Goal: Information Seeking & Learning: Learn about a topic

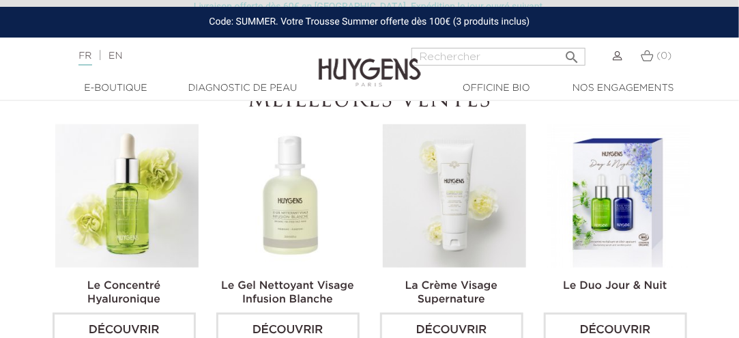
scroll to position [137, 0]
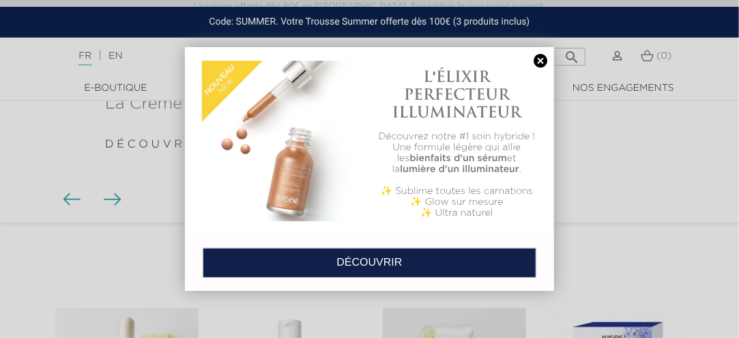
click at [535, 61] on link at bounding box center [540, 61] width 19 height 14
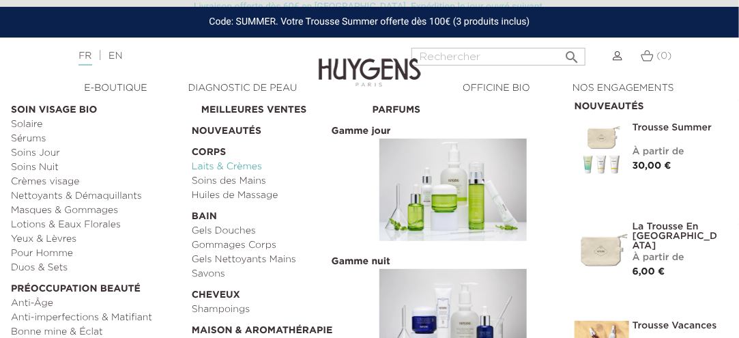
click at [232, 166] on link "Laits & Crèmes" at bounding box center [277, 167] width 171 height 14
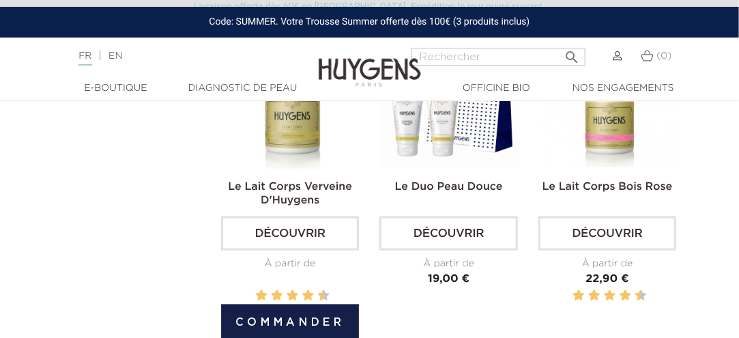
scroll to position [341, 0]
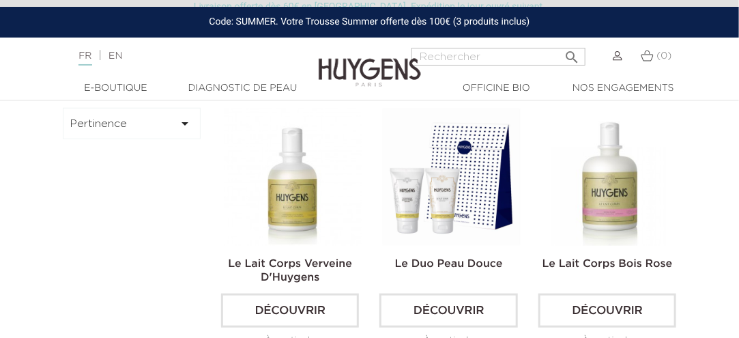
click at [614, 224] on img at bounding box center [610, 177] width 138 height 138
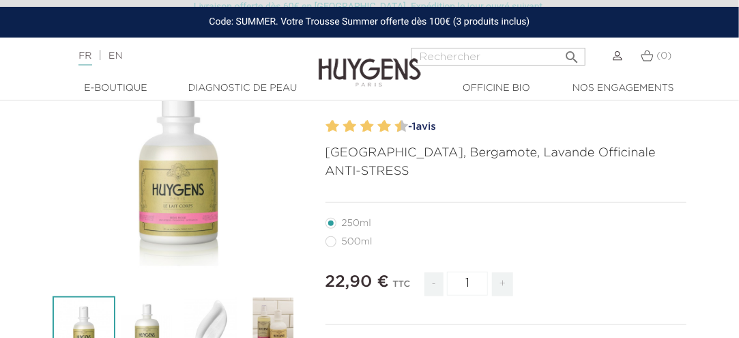
scroll to position [205, 0]
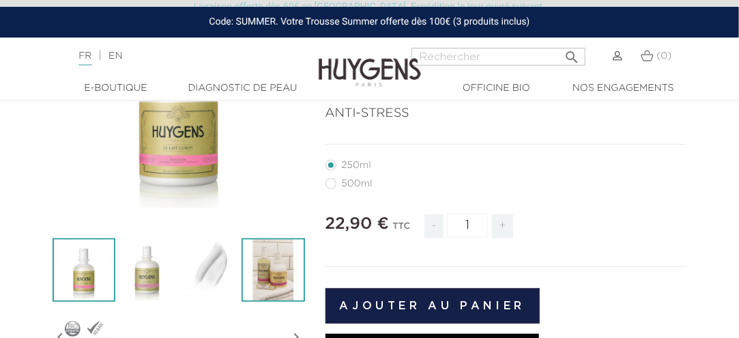
click at [273, 270] on img at bounding box center [273, 269] width 63 height 63
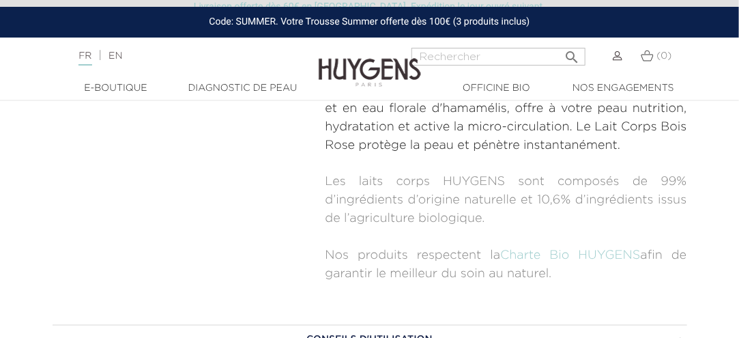
scroll to position [751, 0]
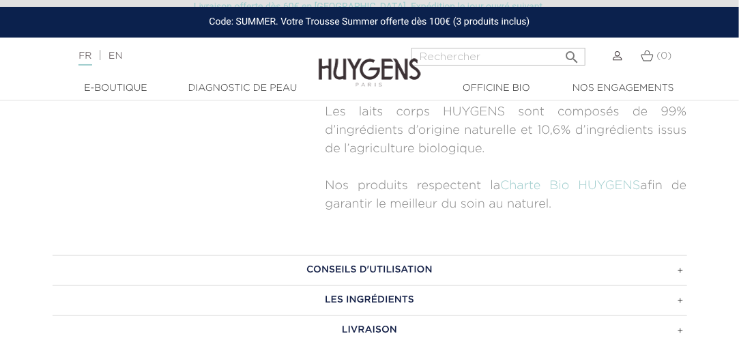
click at [352, 301] on h3 "LES INGRÉDIENTS" at bounding box center [370, 300] width 635 height 30
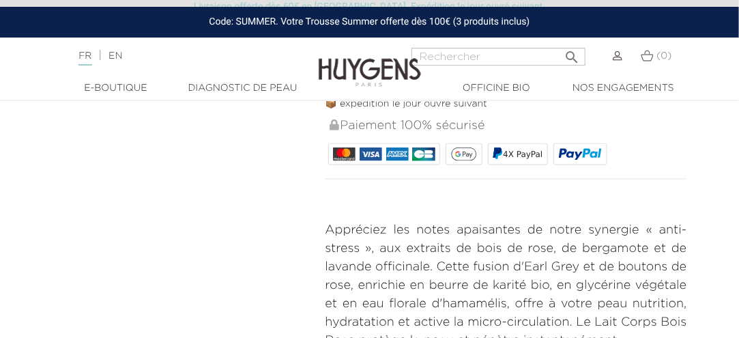
scroll to position [341, 0]
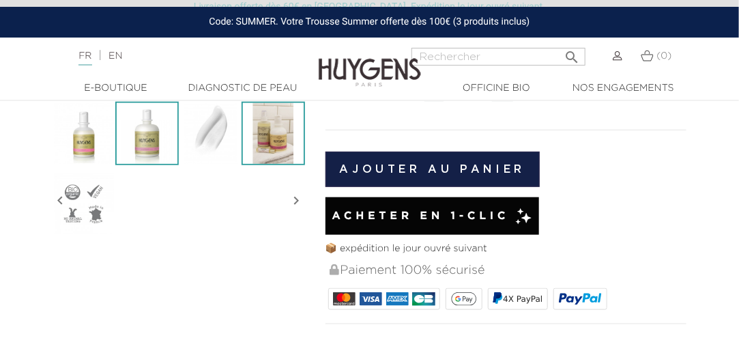
click at [165, 139] on img at bounding box center [146, 133] width 63 height 63
click at [156, 147] on img at bounding box center [146, 133] width 63 height 63
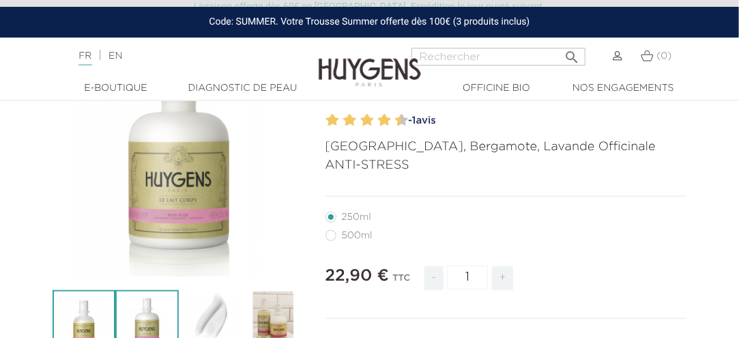
scroll to position [137, 0]
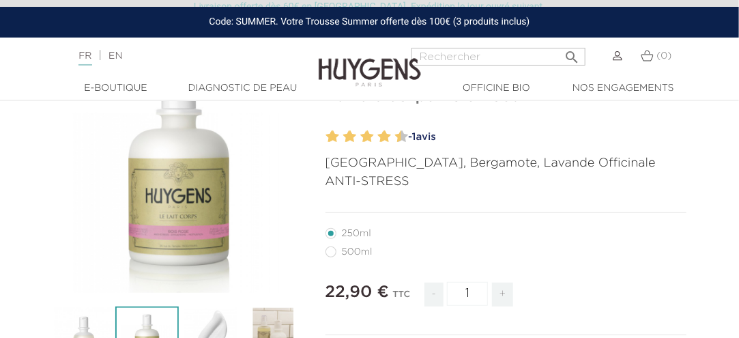
click at [354, 249] on label36"] "500ml" at bounding box center [357, 251] width 63 height 11
radio input "true"
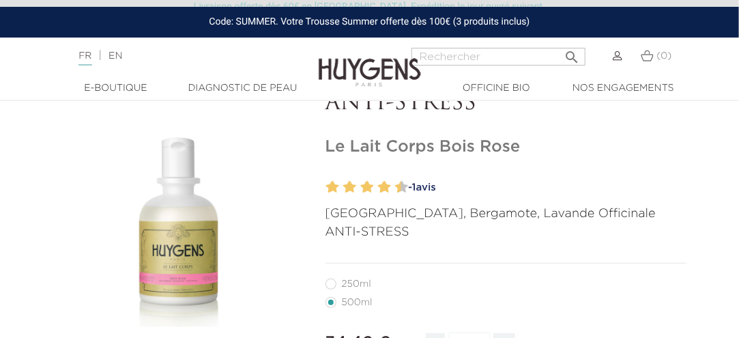
scroll to position [68, 0]
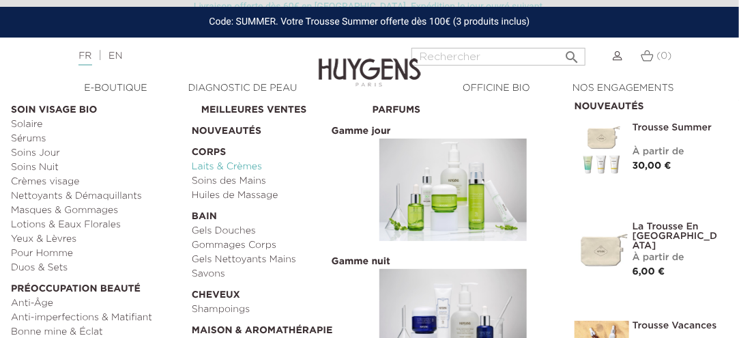
click at [222, 171] on link "Laits & Crèmes" at bounding box center [277, 167] width 171 height 14
click at [212, 272] on link "Savons" at bounding box center [277, 274] width 171 height 14
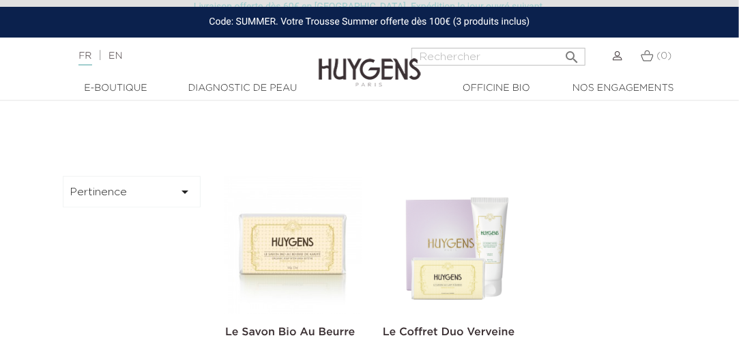
scroll to position [341, 0]
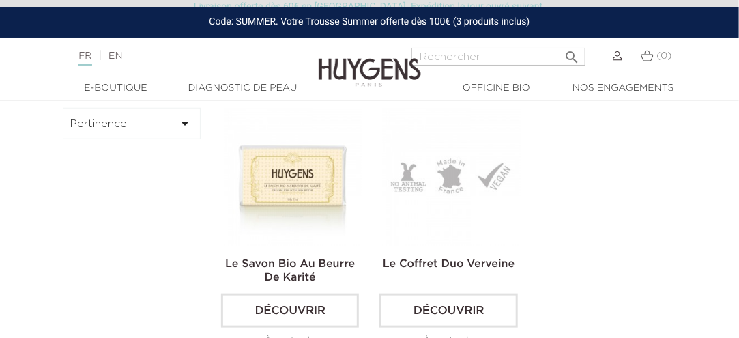
click at [491, 265] on link "Le Coffret Duo Verveine" at bounding box center [449, 264] width 132 height 11
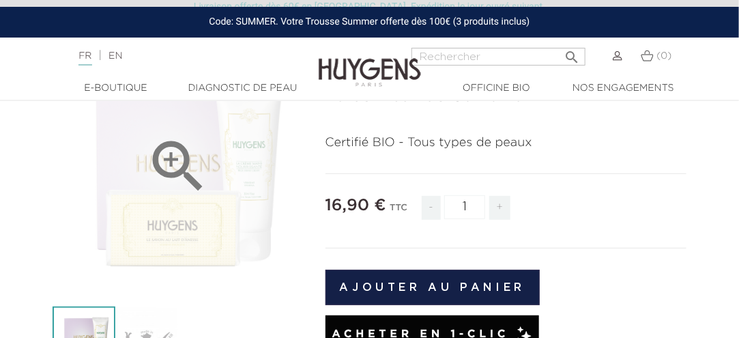
click at [195, 167] on icon "" at bounding box center [179, 166] width 68 height 68
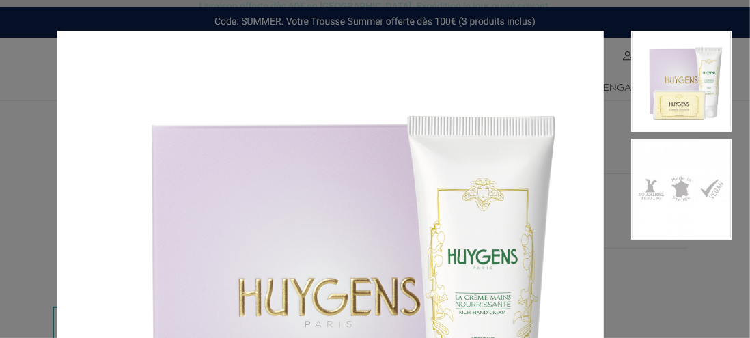
click at [573, 258] on img at bounding box center [330, 304] width 546 height 546
click at [427, 257] on img at bounding box center [330, 304] width 546 height 546
click at [299, 290] on img at bounding box center [330, 304] width 546 height 546
click at [100, 255] on img at bounding box center [330, 304] width 546 height 546
click at [683, 300] on aside at bounding box center [667, 319] width 128 height 577
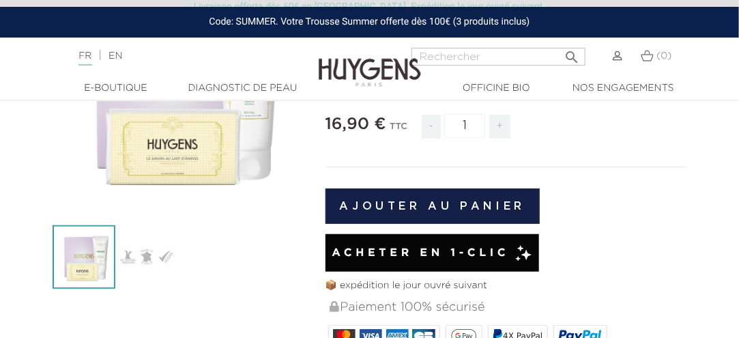
scroll to position [137, 0]
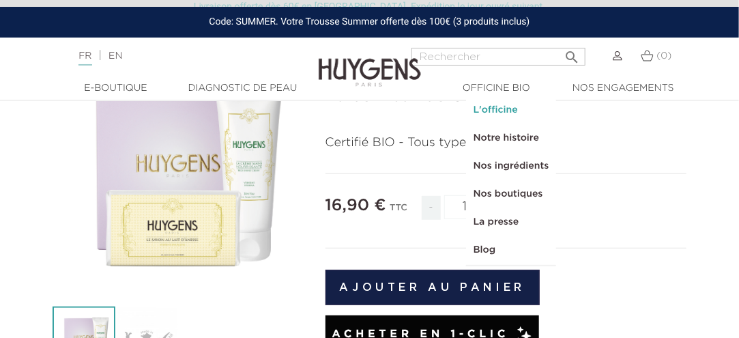
click at [511, 110] on link "L'officine" at bounding box center [511, 110] width 89 height 28
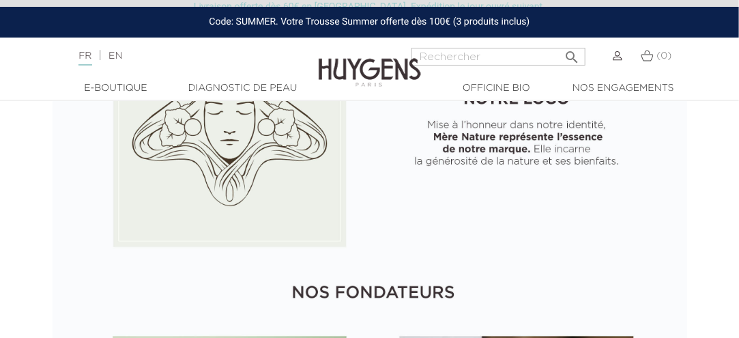
scroll to position [1160, 0]
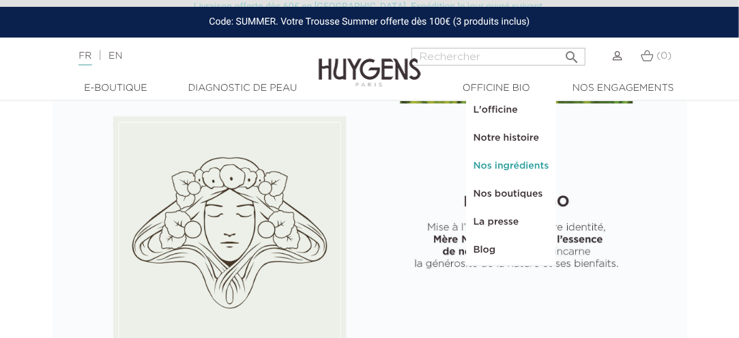
click at [520, 162] on link "Nos ingrédients" at bounding box center [511, 166] width 89 height 28
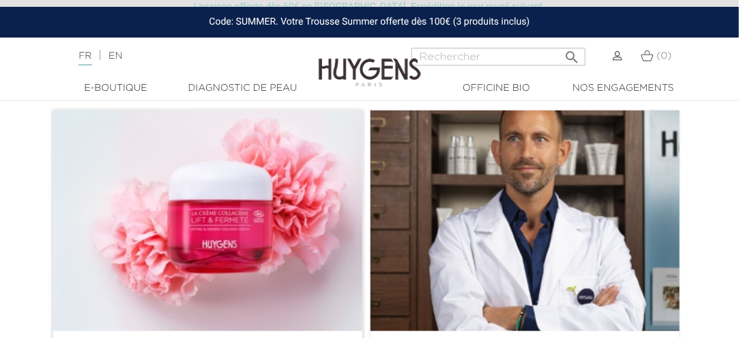
scroll to position [341, 0]
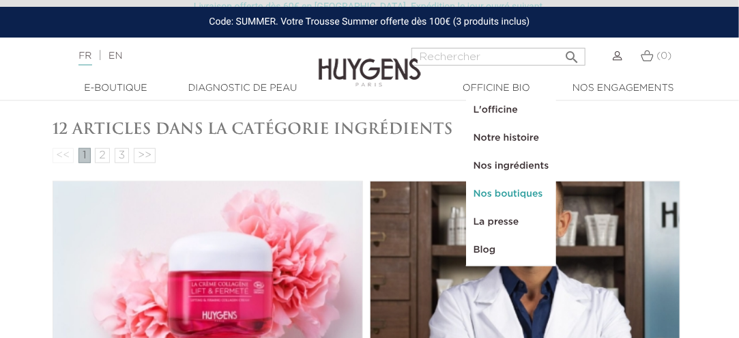
click at [517, 199] on link "Nos boutiques" at bounding box center [511, 194] width 89 height 28
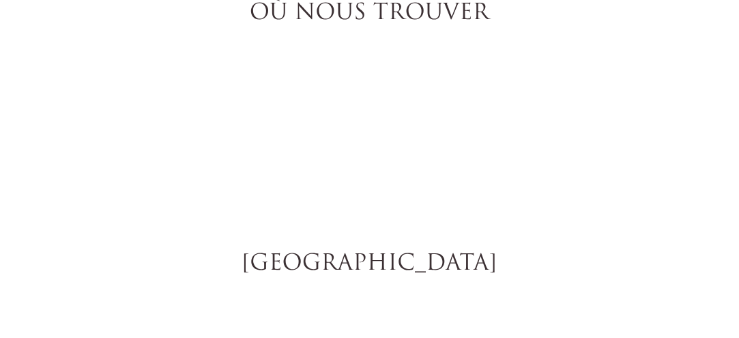
select select "FR"
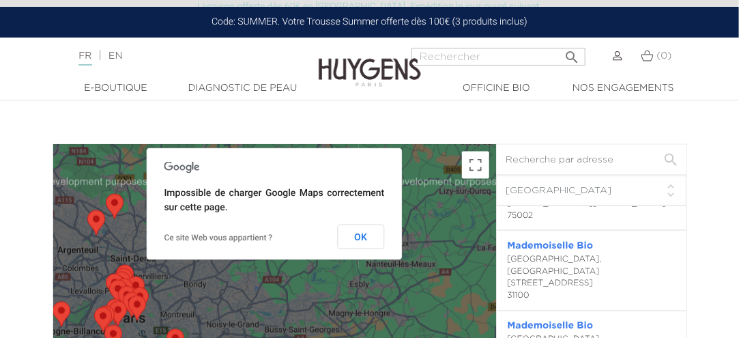
scroll to position [2428, 0]
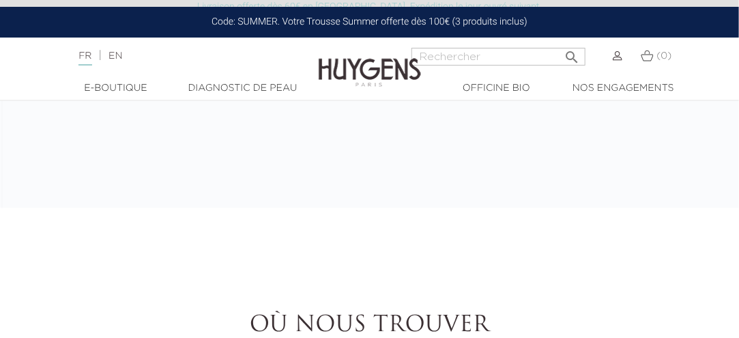
scroll to position [2223, 0]
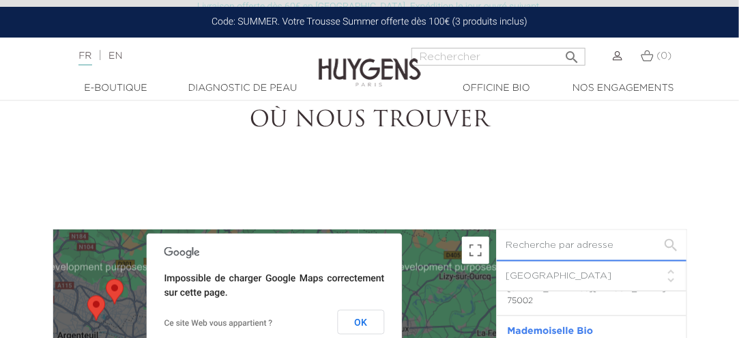
click at [558, 240] on input "text" at bounding box center [592, 245] width 190 height 31
type input "з"
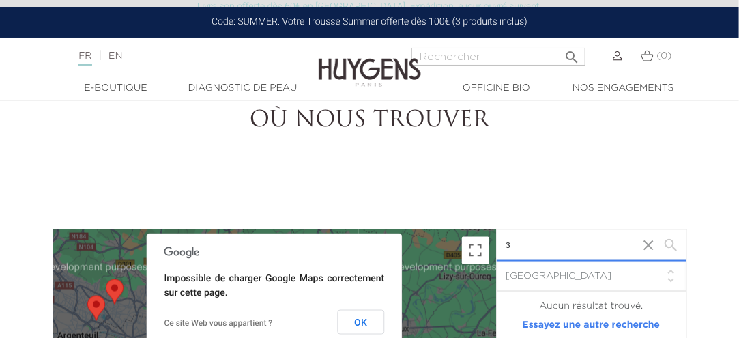
scroll to position [0, 0]
type input "marseille"
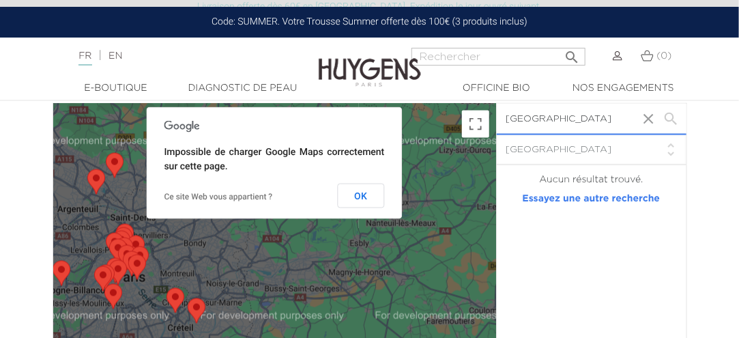
scroll to position [2292, 0]
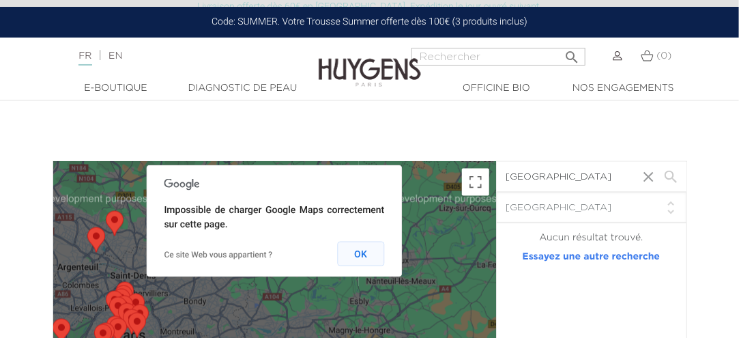
click at [366, 257] on button "OK" at bounding box center [361, 254] width 47 height 25
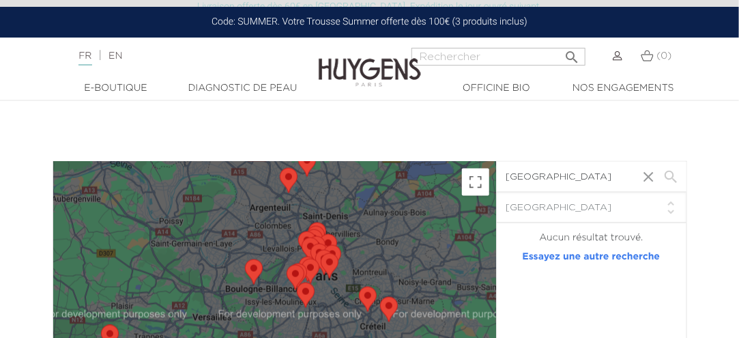
drag, startPoint x: 212, startPoint y: 263, endPoint x: 403, endPoint y: 204, distance: 199.5
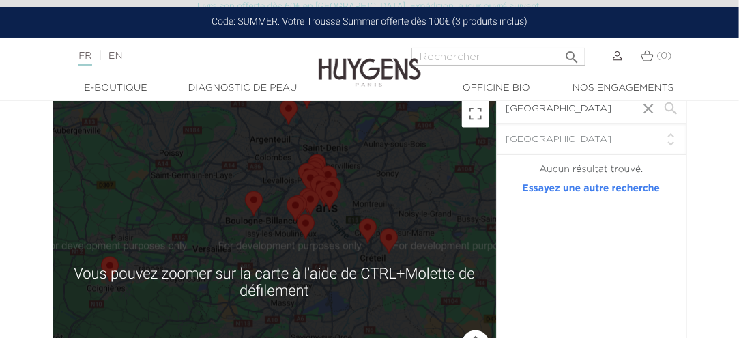
scroll to position [2496, 0]
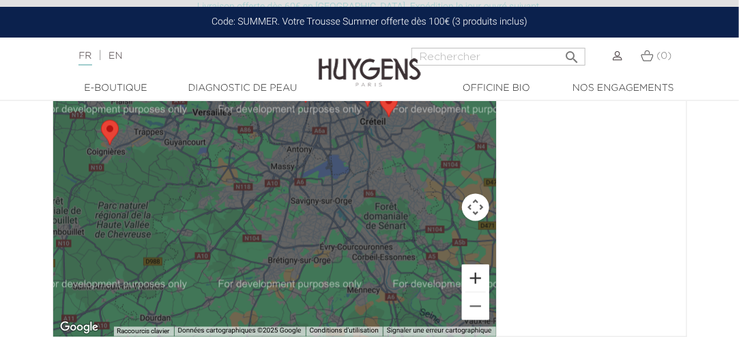
click at [482, 281] on button "Zoom avant" at bounding box center [475, 278] width 27 height 27
click at [479, 281] on button "Zoom avant" at bounding box center [475, 278] width 27 height 27
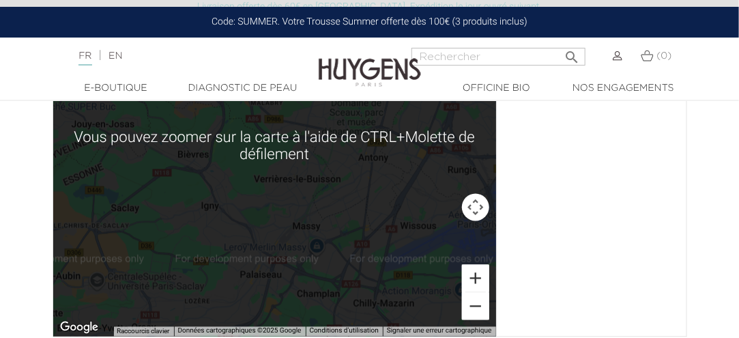
scroll to position [2633, 0]
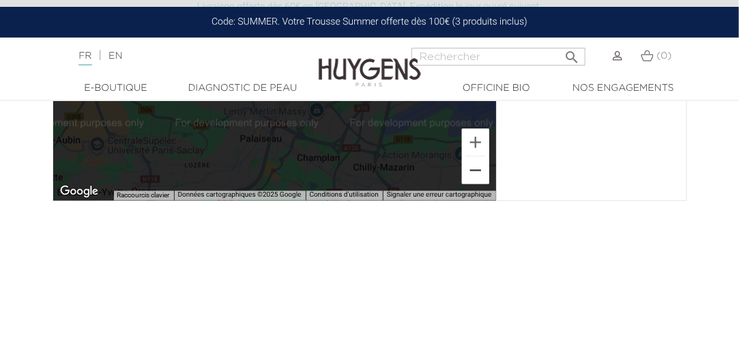
click at [483, 169] on button "Zoom arrière" at bounding box center [475, 169] width 27 height 27
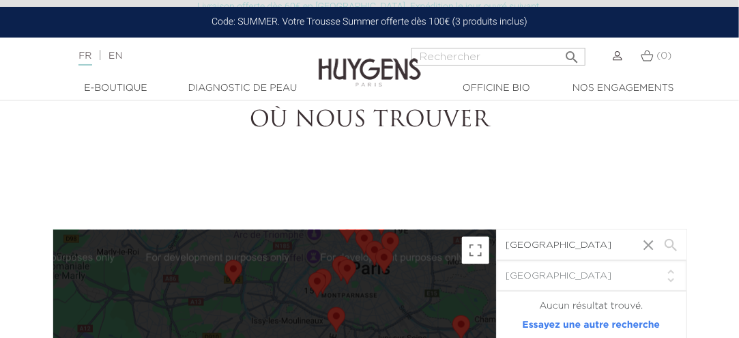
scroll to position [2292, 0]
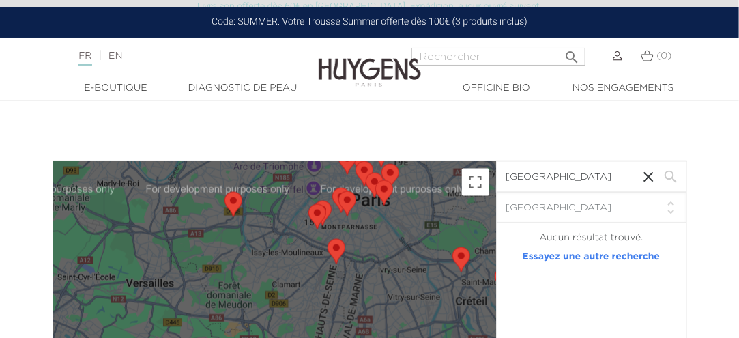
click at [648, 174] on button "button" at bounding box center [649, 177] width 20 height 31
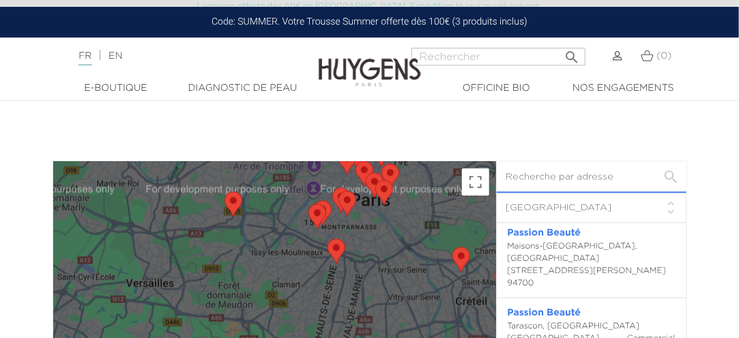
scroll to position [4574, 0]
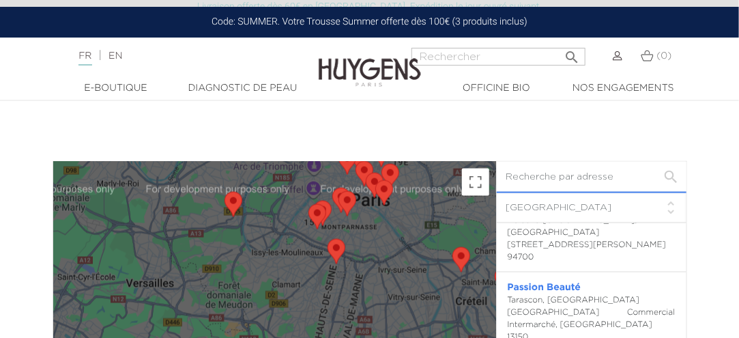
click at [568, 173] on input "text" at bounding box center [592, 177] width 190 height 31
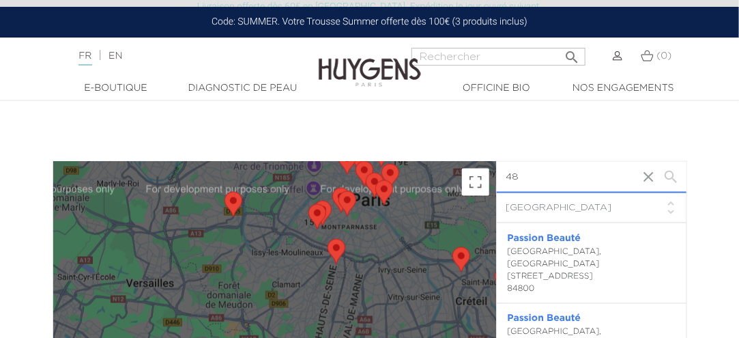
scroll to position [0, 0]
type input "4"
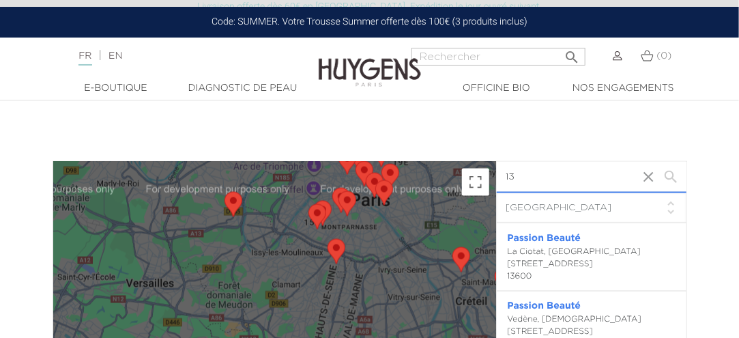
type input "1"
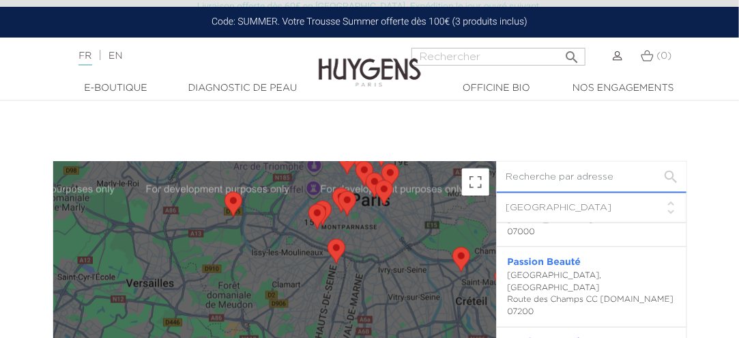
scroll to position [6348, 0]
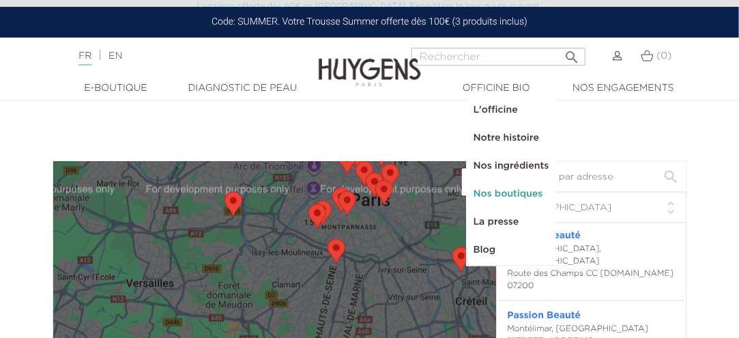
click at [522, 192] on link "Nos boutiques" at bounding box center [511, 194] width 89 height 28
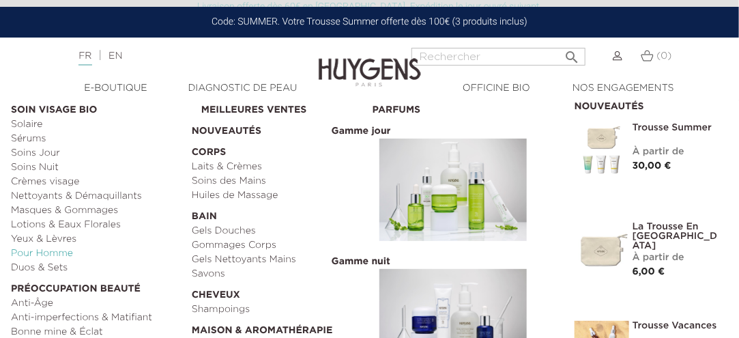
scroll to position [2331, 0]
click at [75, 195] on link "Nettoyants & Démaquillants" at bounding box center [96, 196] width 171 height 14
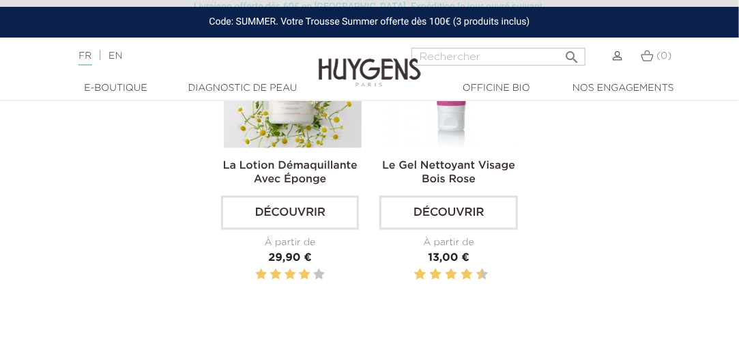
scroll to position [819, 0]
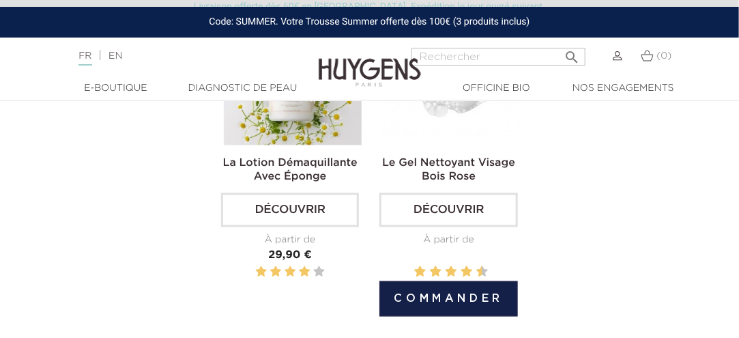
click at [460, 174] on link "Le Gel Nettoyant Visage Bois Rose" at bounding box center [448, 170] width 133 height 25
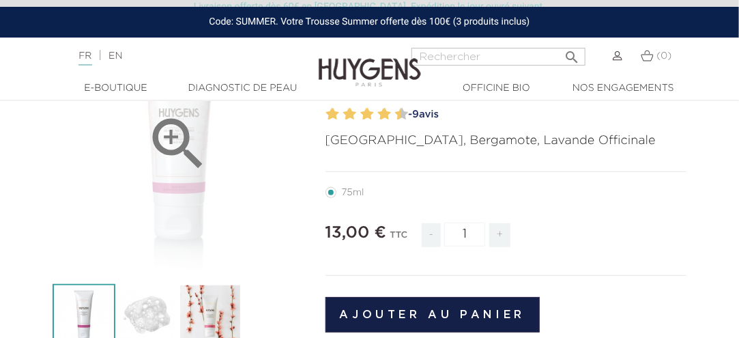
scroll to position [205, 0]
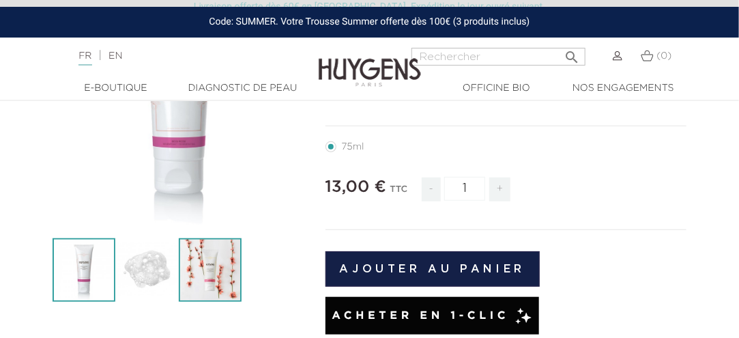
click at [208, 278] on img at bounding box center [210, 269] width 63 height 63
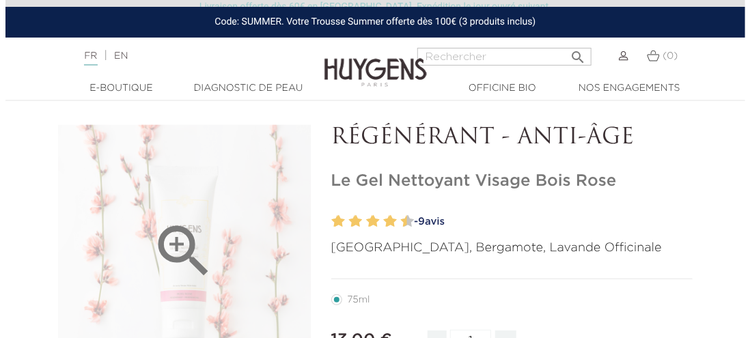
scroll to position [68, 0]
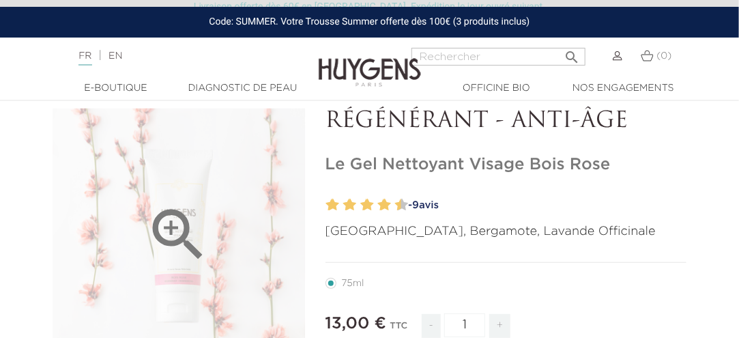
click at [181, 220] on icon "" at bounding box center [179, 235] width 68 height 68
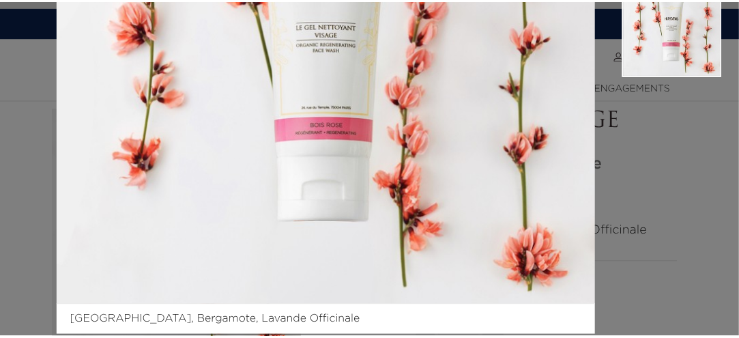
scroll to position [273, 0]
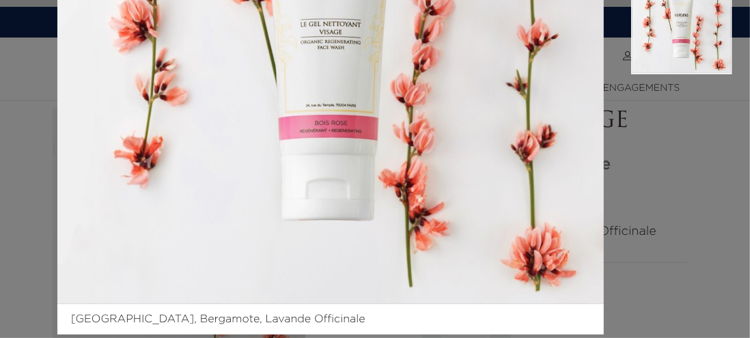
click at [638, 227] on aside at bounding box center [667, 46] width 128 height 577
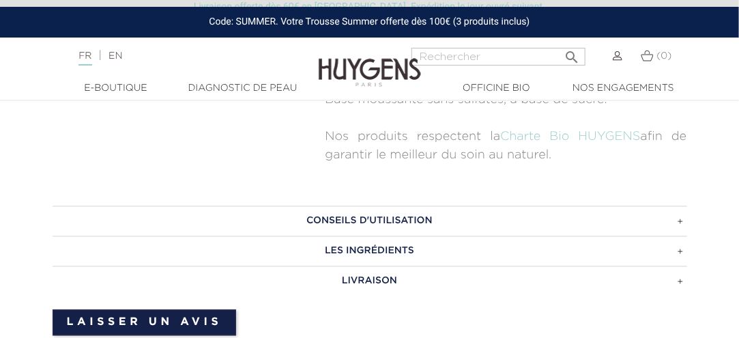
scroll to position [819, 0]
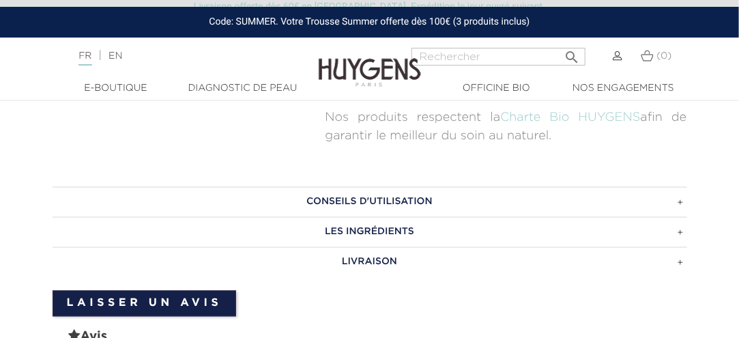
click at [446, 233] on h3 "LES INGRÉDIENTS" at bounding box center [370, 232] width 635 height 30
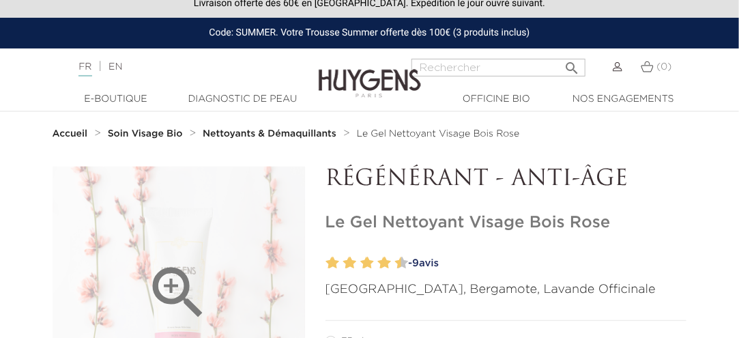
scroll to position [0, 0]
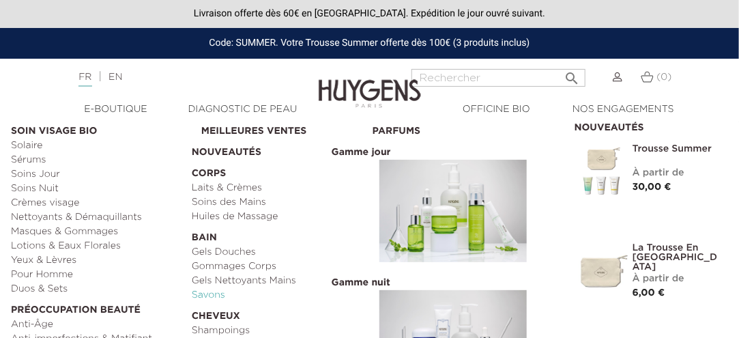
click at [217, 295] on link "Savons" at bounding box center [277, 295] width 171 height 14
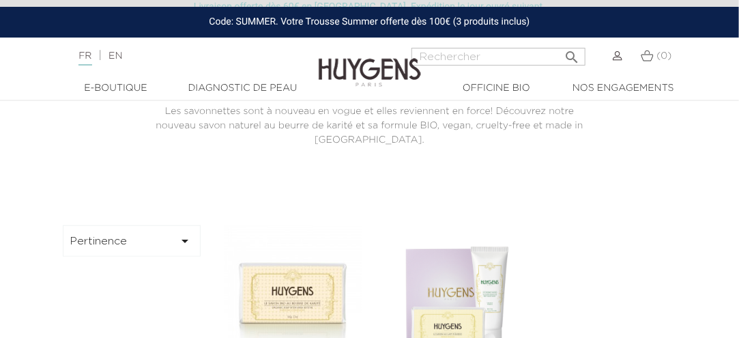
scroll to position [205, 0]
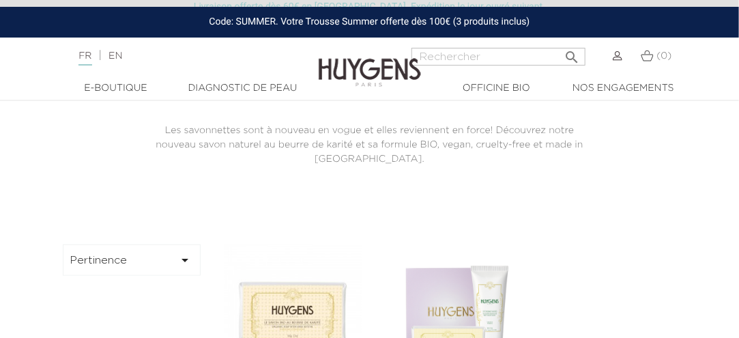
click at [293, 330] on img at bounding box center [293, 313] width 138 height 138
click at [289, 306] on img at bounding box center [293, 313] width 138 height 138
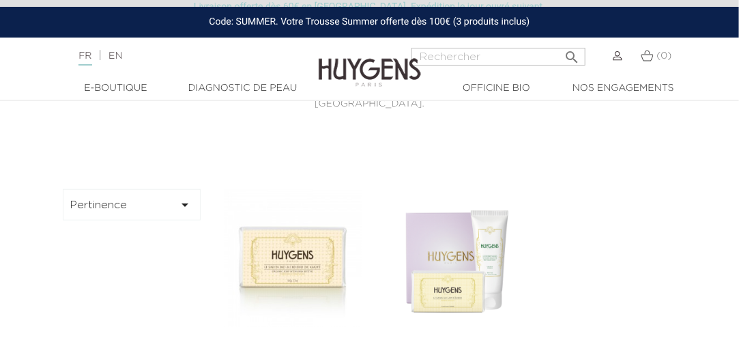
scroll to position [341, 0]
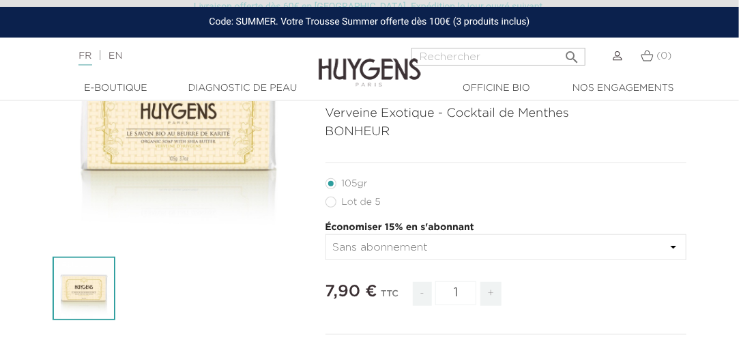
scroll to position [205, 0]
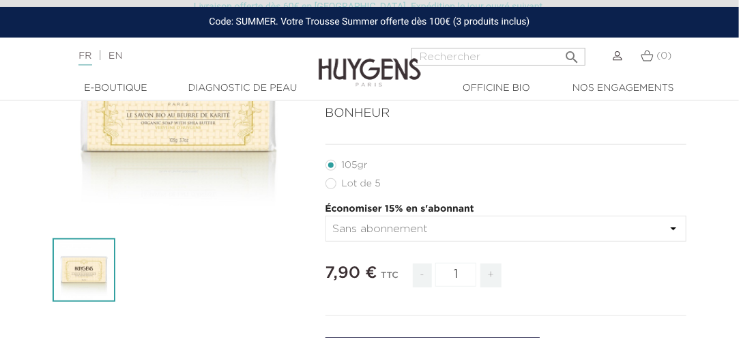
click at [341, 181] on label63"] "Lot de 5" at bounding box center [362, 183] width 72 height 11
radio input "true"
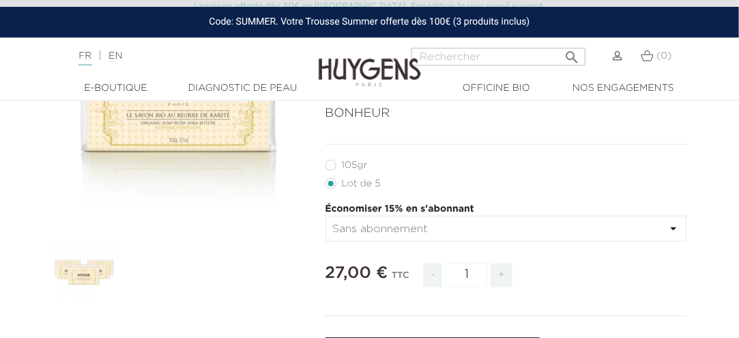
click at [330, 164] on label53"] "105gr" at bounding box center [355, 165] width 59 height 11
radio input "true"
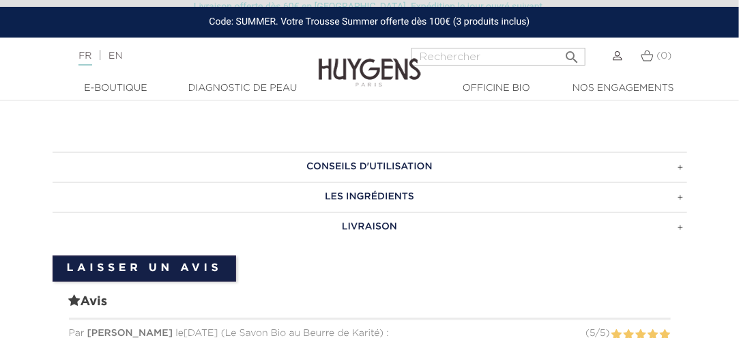
scroll to position [819, 0]
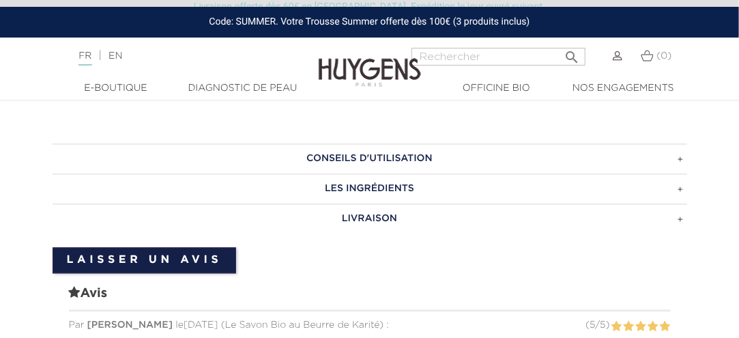
click at [373, 175] on h3 "LES INGRÉDIENTS" at bounding box center [370, 189] width 635 height 30
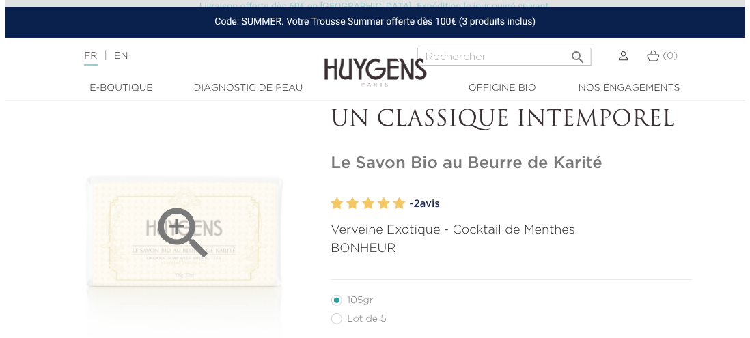
scroll to position [68, 0]
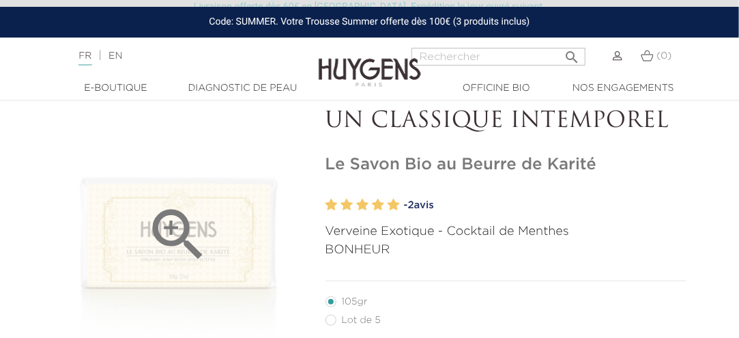
click at [179, 236] on icon "" at bounding box center [179, 235] width 68 height 68
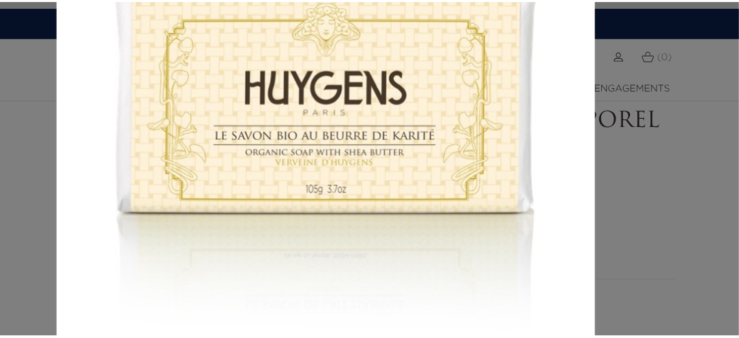
scroll to position [0, 0]
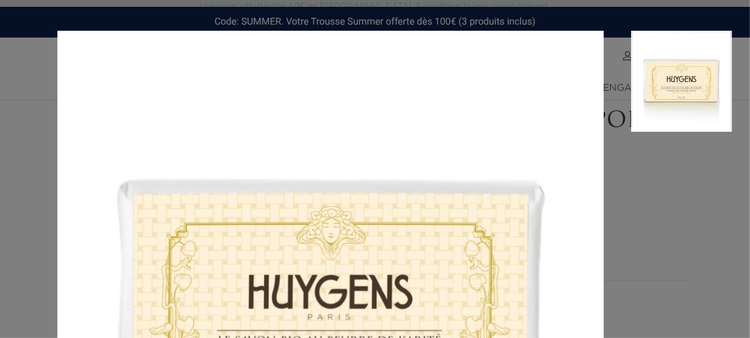
drag, startPoint x: 704, startPoint y: 253, endPoint x: 691, endPoint y: 240, distance: 18.8
click at [703, 253] on aside at bounding box center [667, 327] width 128 height 593
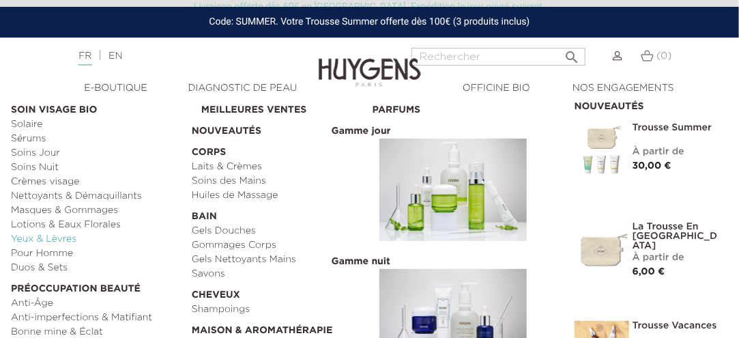
click at [61, 238] on link "Yeux & Lèvres" at bounding box center [96, 239] width 171 height 14
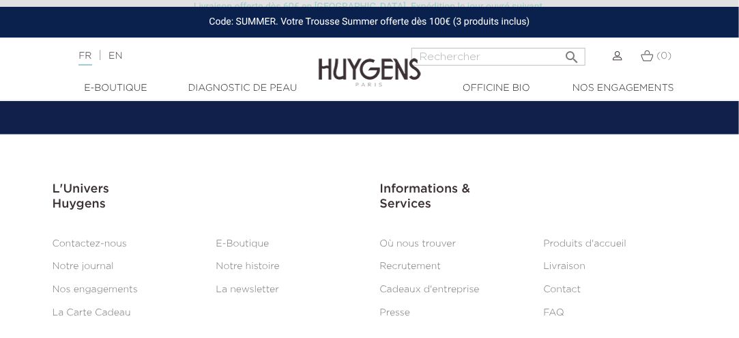
scroll to position [2250, 0]
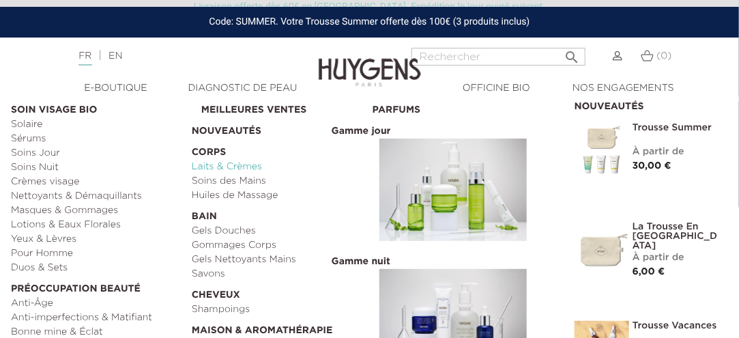
click at [250, 167] on link "Laits & Crèmes" at bounding box center [277, 167] width 171 height 14
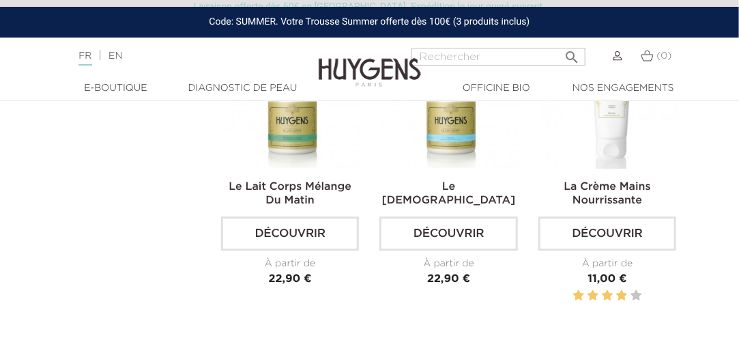
scroll to position [1024, 0]
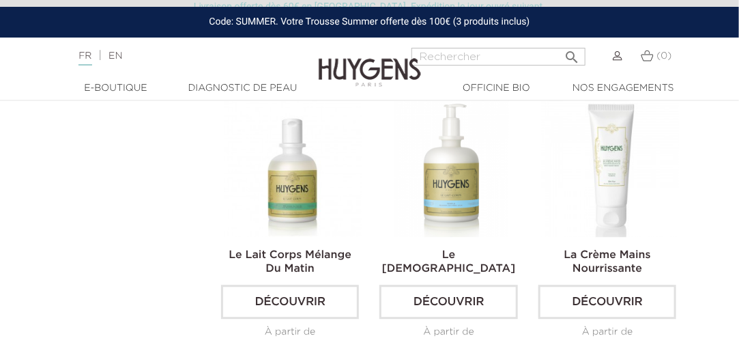
click at [444, 208] on img at bounding box center [451, 167] width 138 height 138
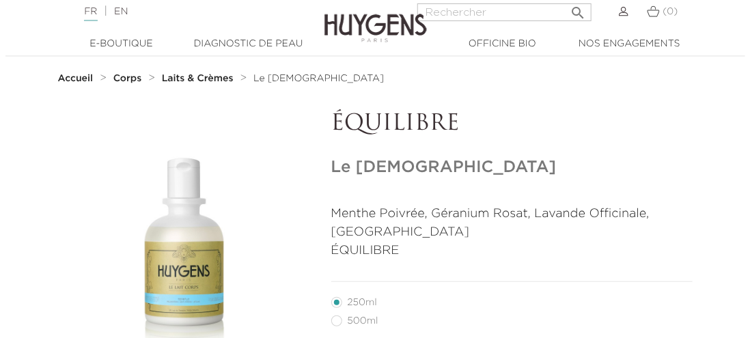
scroll to position [137, 0]
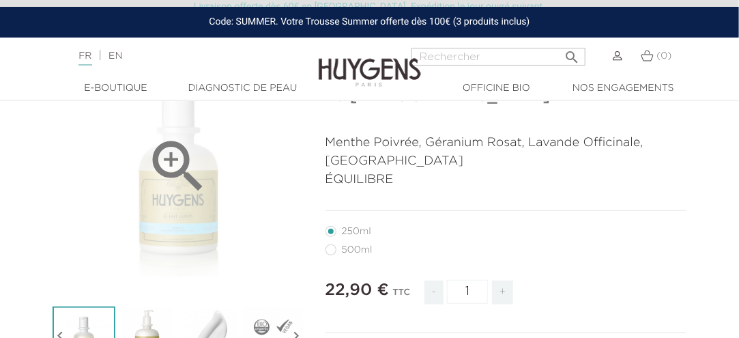
click at [182, 209] on div "" at bounding box center [179, 166] width 253 height 253
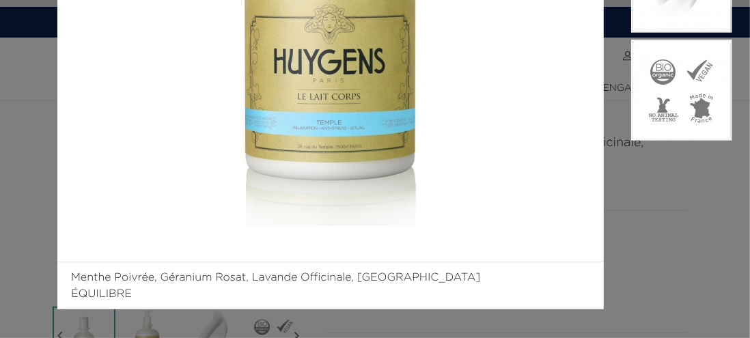
scroll to position [316, 0]
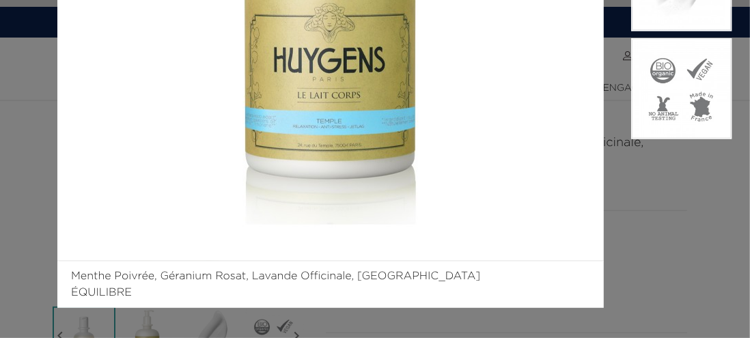
click at [616, 229] on aside at bounding box center [667, 11] width 128 height 593
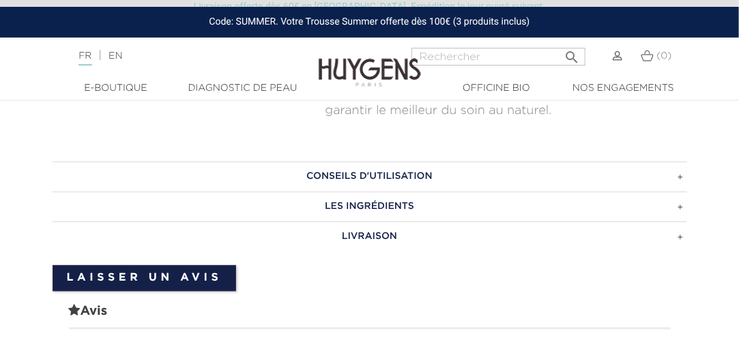
scroll to position [887, 0]
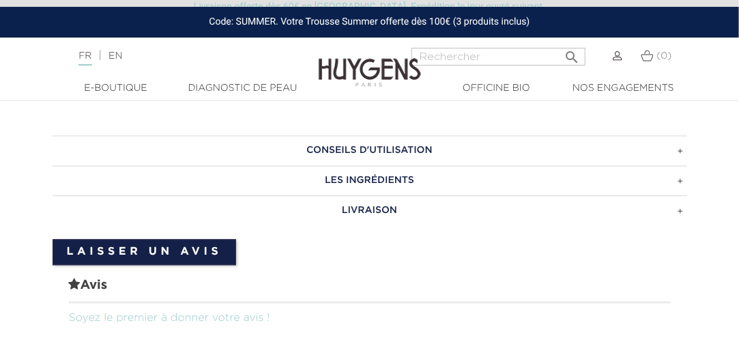
click at [393, 173] on h3 "LES INGRÉDIENTS" at bounding box center [370, 180] width 635 height 30
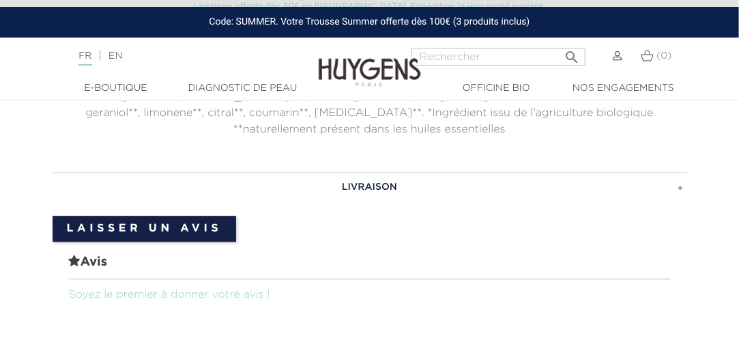
scroll to position [1092, 0]
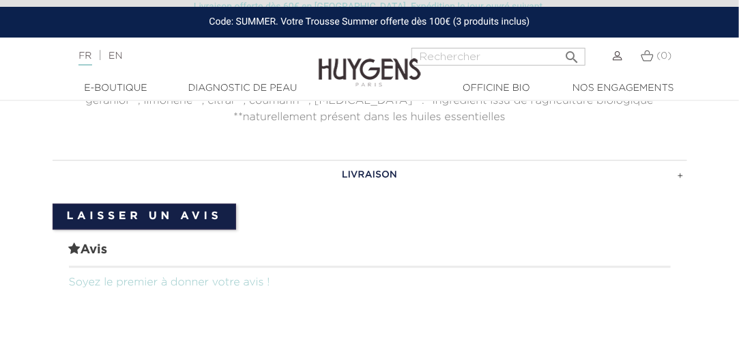
click at [388, 160] on h3 "LIVRAISON" at bounding box center [370, 175] width 635 height 30
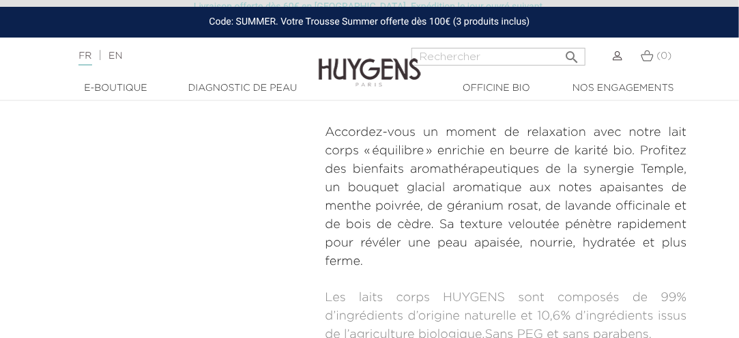
scroll to position [478, 0]
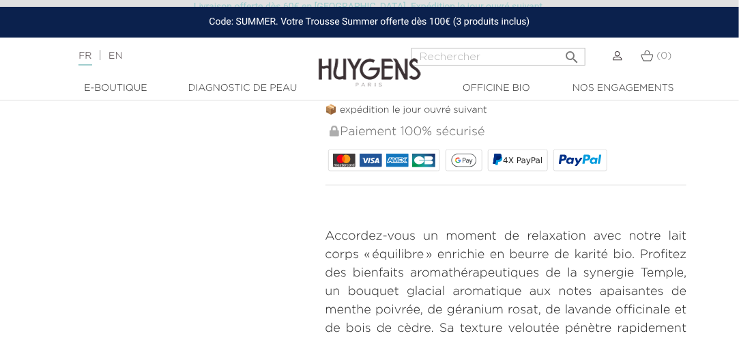
click at [350, 59] on img at bounding box center [370, 62] width 102 height 53
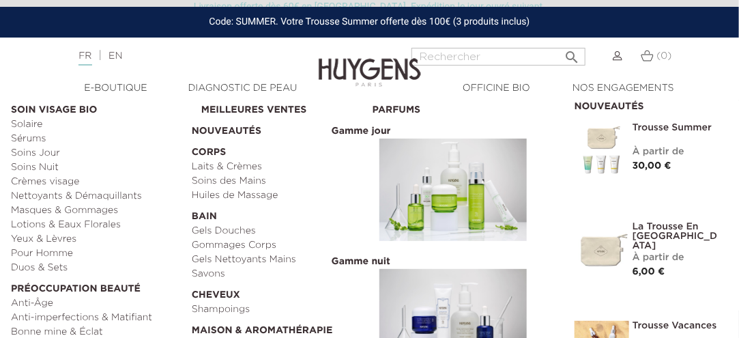
scroll to position [478, 0]
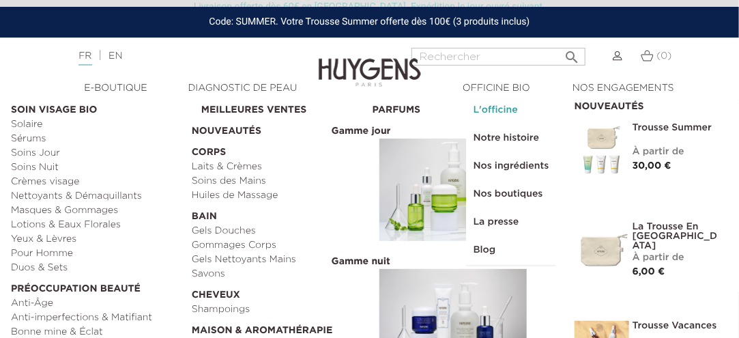
click at [491, 115] on link "L'officine" at bounding box center [511, 110] width 89 height 28
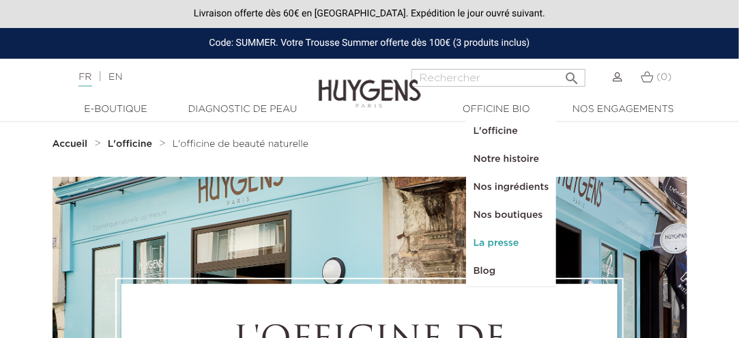
click at [486, 241] on link "La presse" at bounding box center [511, 243] width 89 height 28
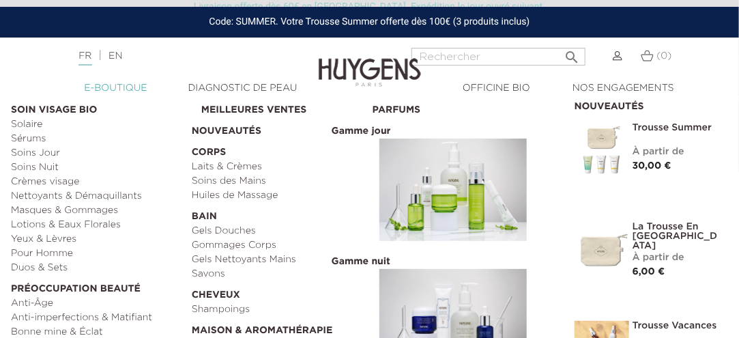
scroll to position [68, 0]
click at [239, 228] on link "Gels Douches" at bounding box center [277, 231] width 171 height 14
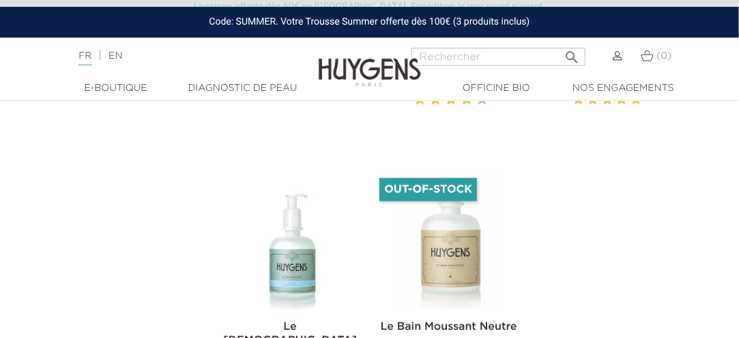
scroll to position [683, 0]
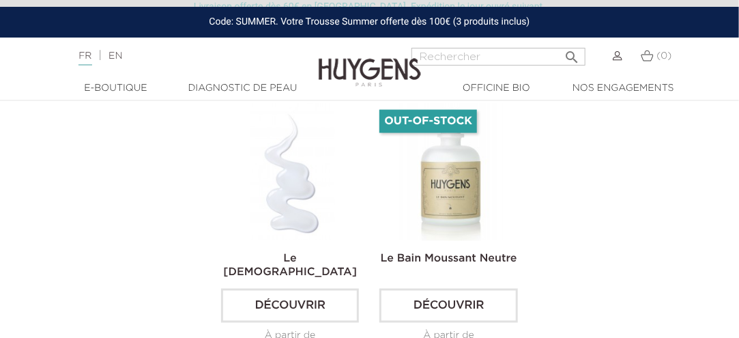
click at [301, 194] on img at bounding box center [293, 172] width 138 height 138
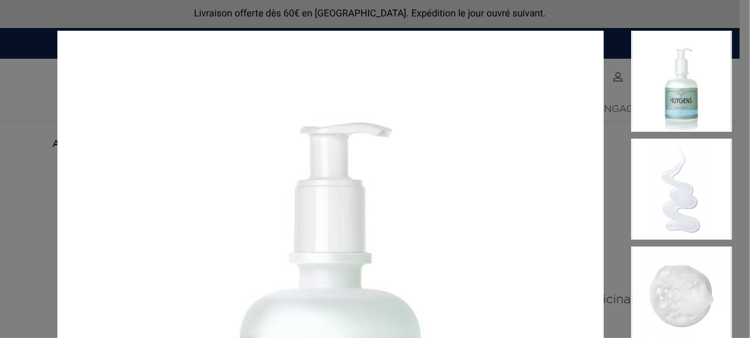
click at [633, 23] on div "Menthe Poivrée, Géranium Rosat, Lavande Officinale, Bois de Cèdre ÉQUILIBRE" at bounding box center [375, 169] width 750 height 338
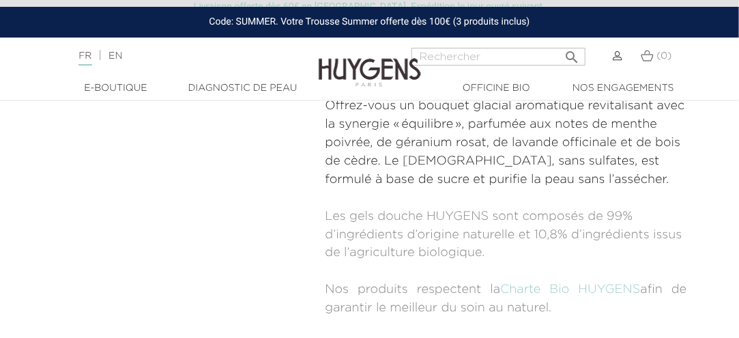
scroll to position [751, 0]
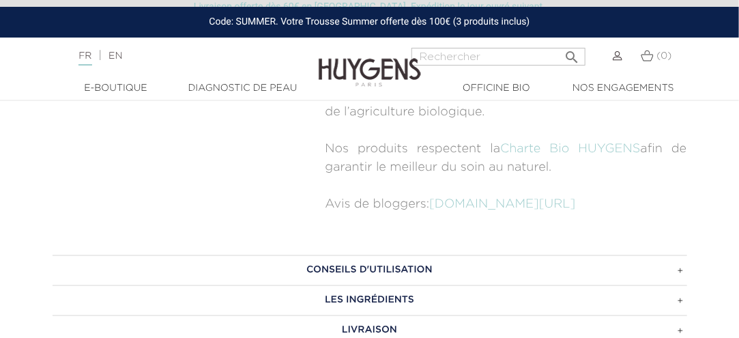
click at [386, 298] on h3 "LES INGRÉDIENTS" at bounding box center [370, 300] width 635 height 30
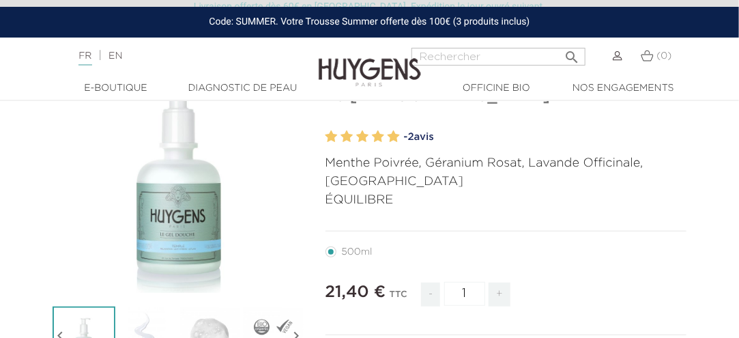
scroll to position [0, 0]
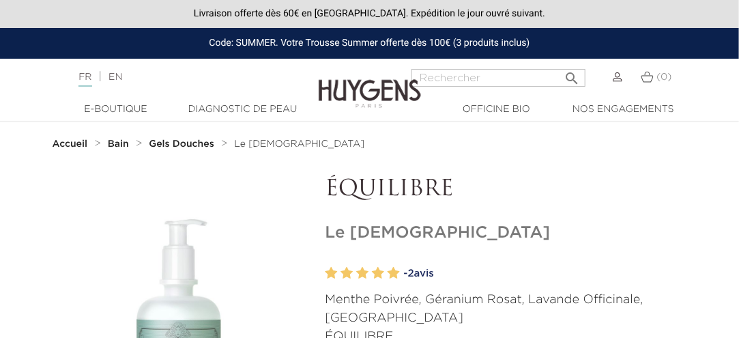
click at [367, 94] on img at bounding box center [370, 83] width 102 height 53
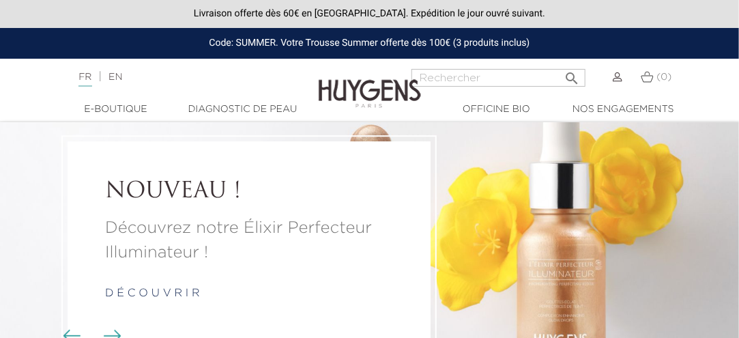
click at [556, 224] on li "NOUVEAU ! Découvrez notre Élixir Perfecteur Illuminateur ! d é c o u v r i r" at bounding box center [369, 240] width 739 height 237
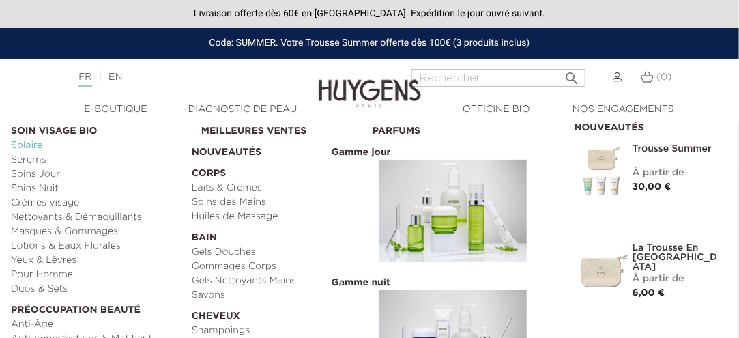
click at [33, 147] on link "Solaire" at bounding box center [96, 146] width 171 height 14
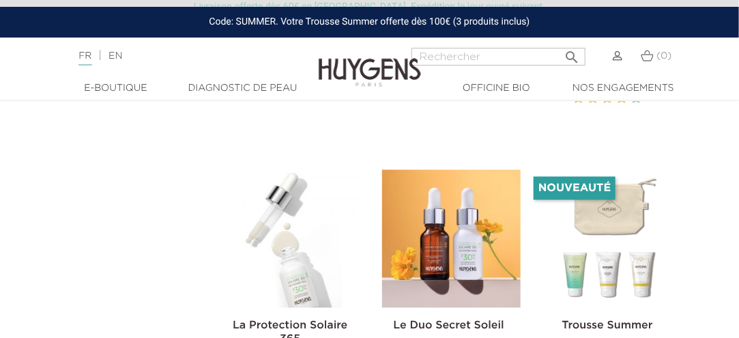
scroll to position [614, 0]
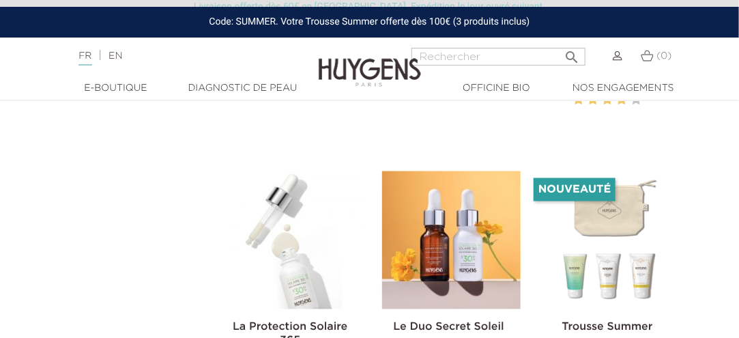
click at [289, 259] on img at bounding box center [293, 240] width 138 height 138
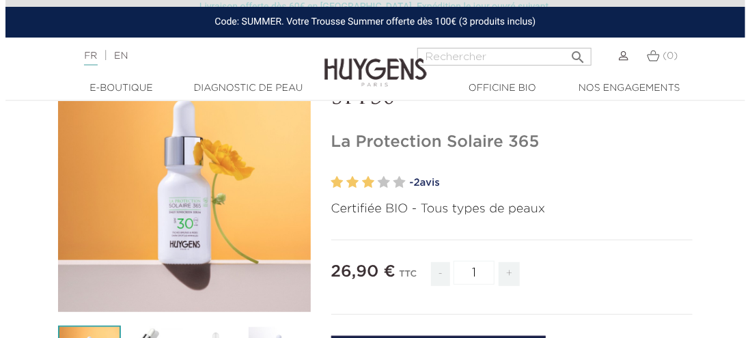
scroll to position [137, 0]
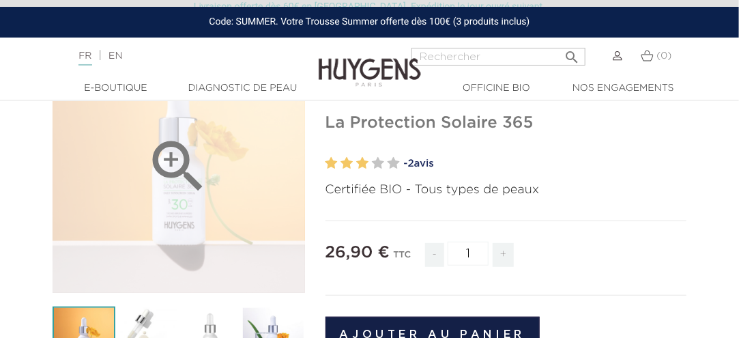
click at [162, 199] on icon "" at bounding box center [179, 166] width 68 height 68
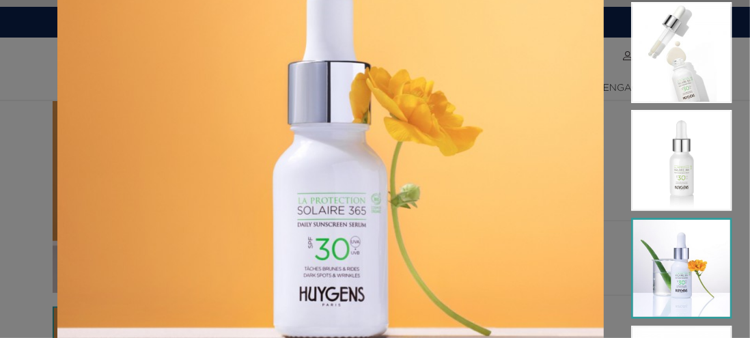
click at [668, 284] on img at bounding box center [681, 268] width 101 height 101
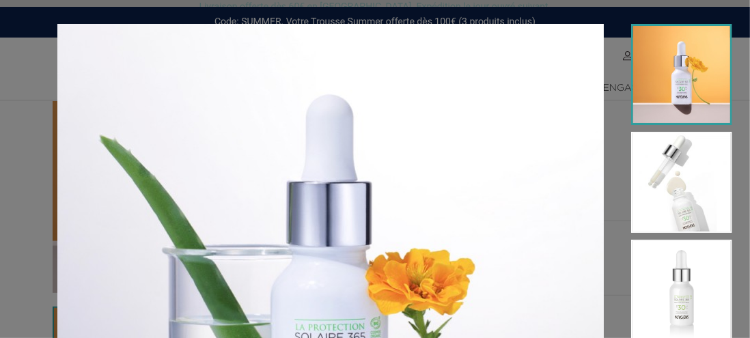
scroll to position [0, 0]
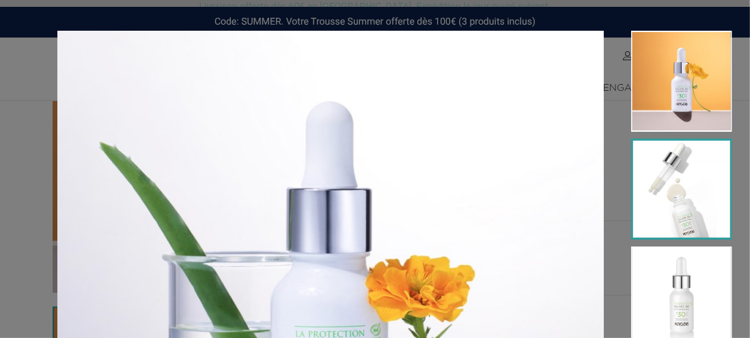
click at [666, 180] on img at bounding box center [681, 189] width 101 height 101
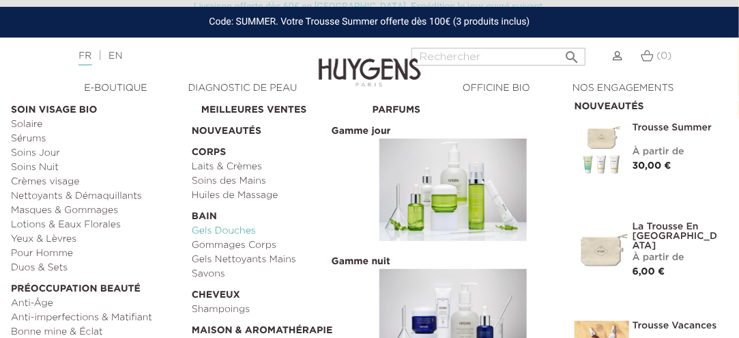
scroll to position [273, 0]
click at [27, 128] on link "Solaire" at bounding box center [96, 124] width 171 height 14
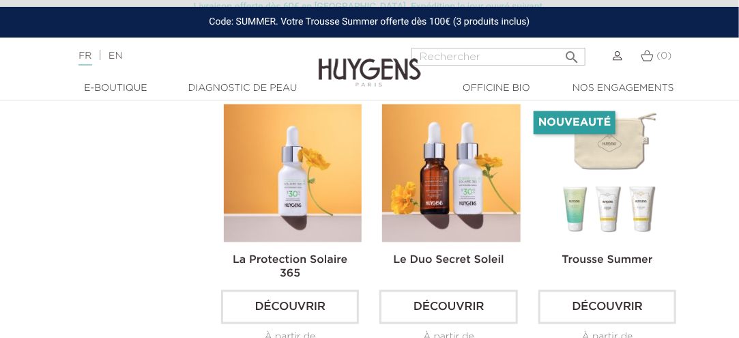
scroll to position [819, 0]
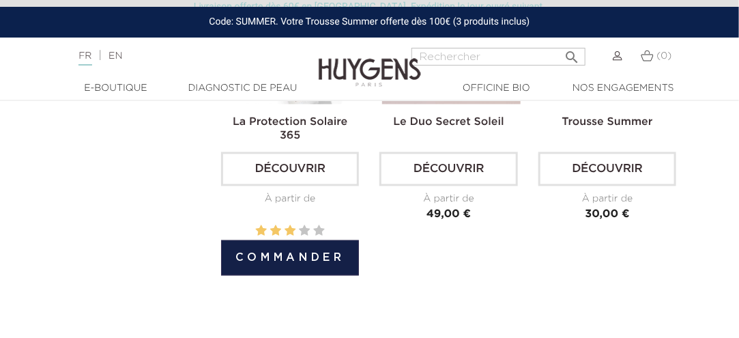
click at [315, 118] on link "La Protection Solaire 365" at bounding box center [290, 129] width 115 height 25
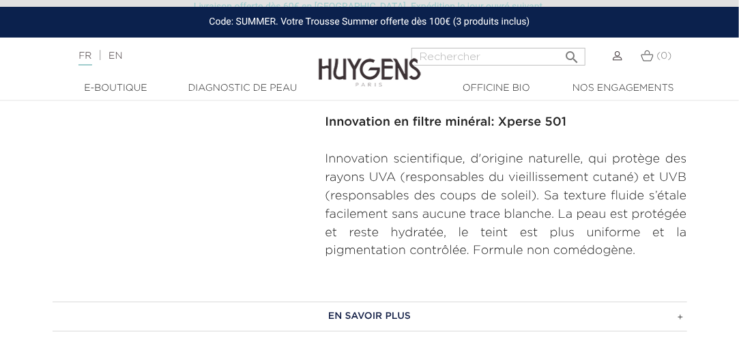
scroll to position [683, 0]
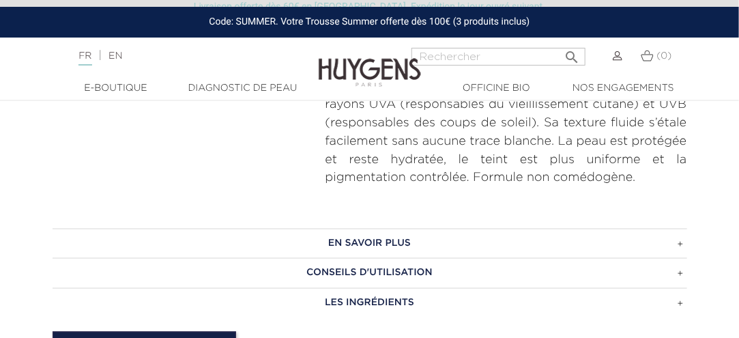
click at [358, 242] on h3 "EN SAVOIR PLUS" at bounding box center [370, 244] width 635 height 30
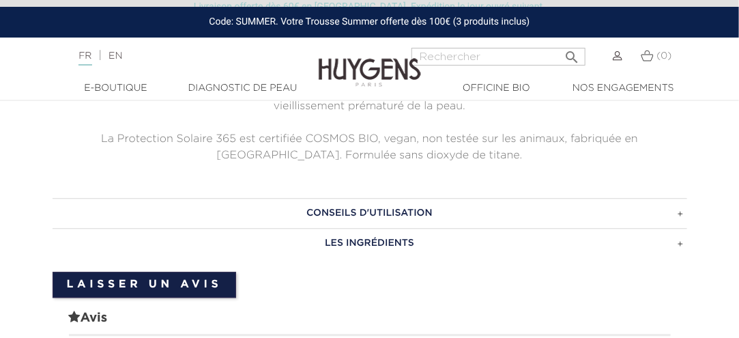
scroll to position [1024, 0]
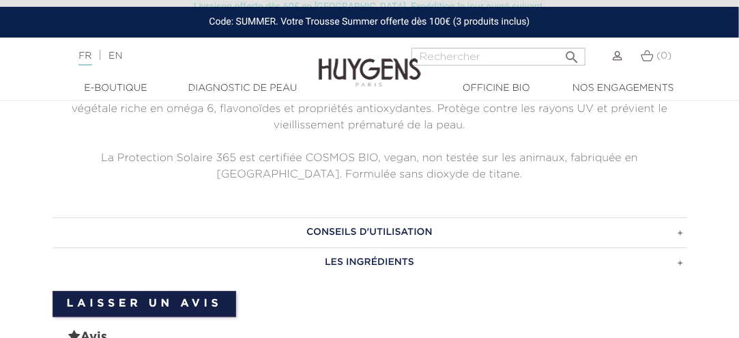
click at [377, 259] on h3 "LES INGRÉDIENTS" at bounding box center [370, 262] width 635 height 30
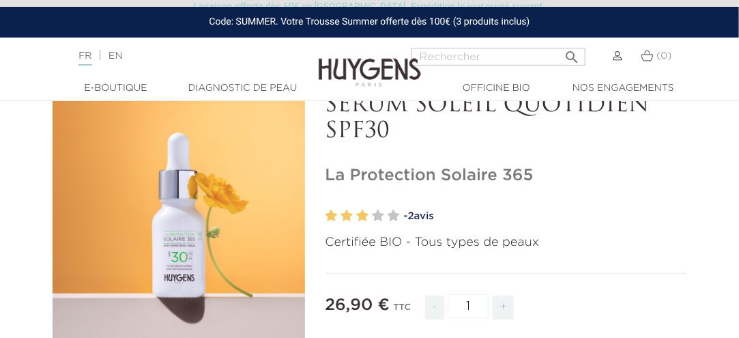
scroll to position [68, 0]
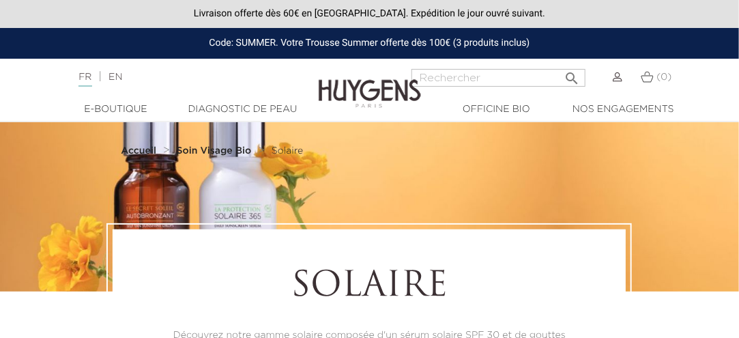
click at [285, 154] on span "Solaire" at bounding box center [287, 151] width 31 height 10
